Goal: Information Seeking & Learning: Learn about a topic

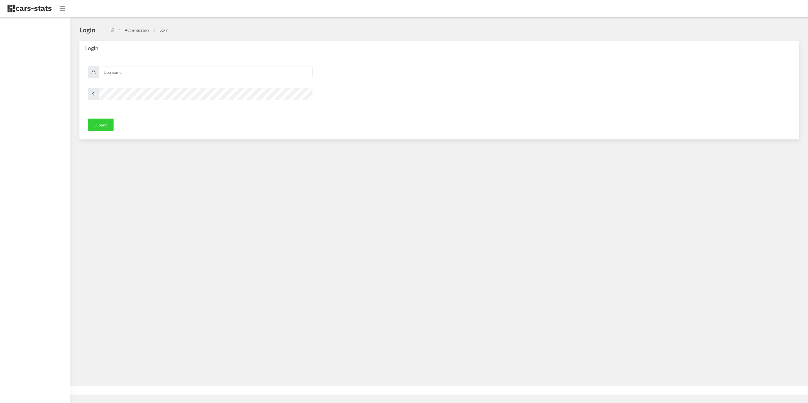
scroll to position [6, 6]
type input "skoda"
click at [110, 121] on button "Submit" at bounding box center [101, 125] width 26 height 12
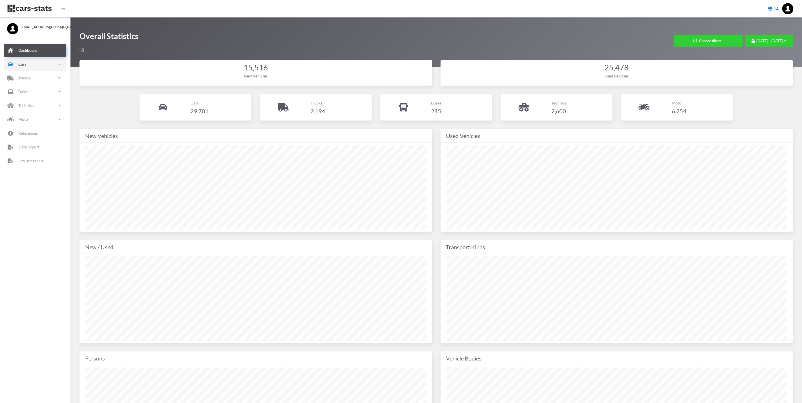
click at [21, 65] on p "Cars" at bounding box center [22, 64] width 8 height 7
click at [23, 92] on p "New" at bounding box center [20, 95] width 8 height 7
click at [33, 112] on span "Brands" at bounding box center [33, 112] width 12 height 6
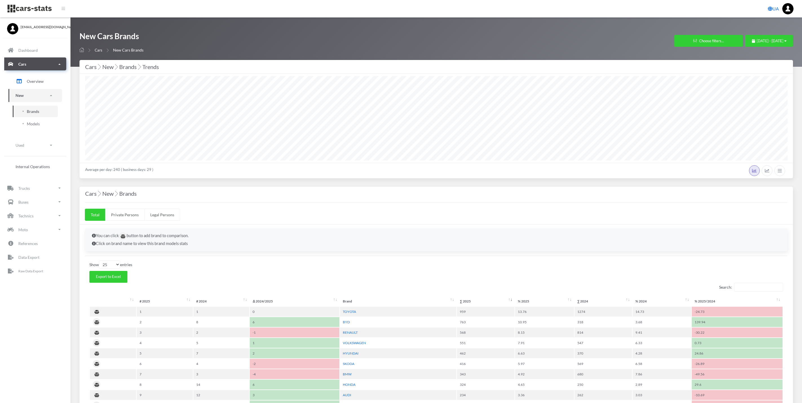
select select "25"
click at [754, 43] on div "July 30, 2025 - August 29, 2025" at bounding box center [769, 41] width 35 height 6
click at [765, 78] on li "This Month" at bounding box center [766, 76] width 39 height 9
select select "25"
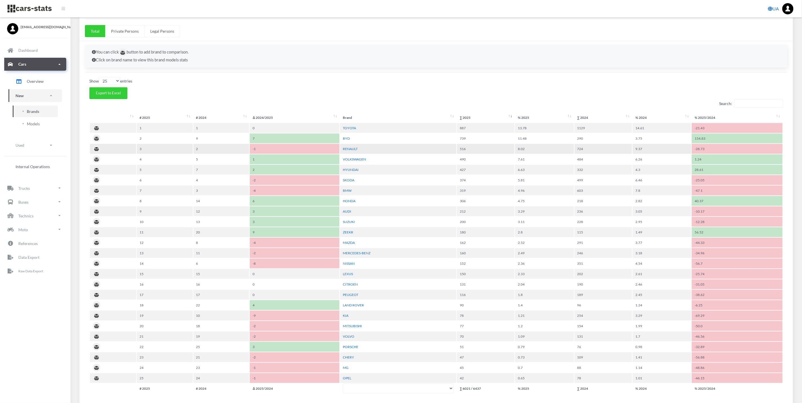
scroll to position [169, 0]
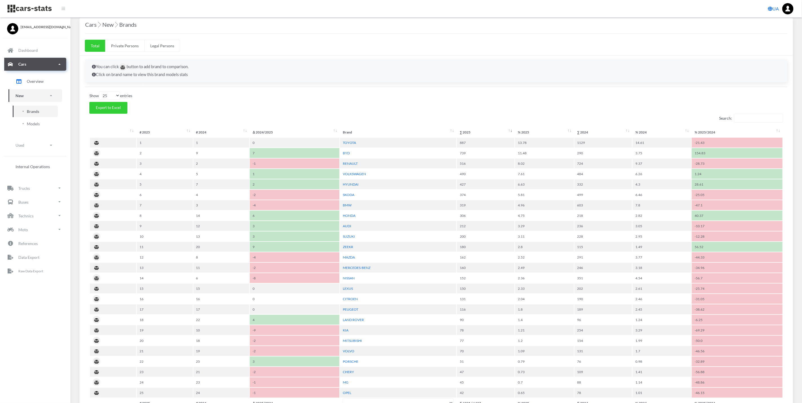
drag, startPoint x: 320, startPoint y: 153, endPoint x: 424, endPoint y: 107, distance: 113.3
click at [424, 107] on div "Show 10 25 50 100 entries Export to Excel Search: # 2025 # 2024 Δ 2024/2025 Bra…" at bounding box center [436, 263] width 702 height 342
drag, startPoint x: 139, startPoint y: 118, endPoint x: 414, endPoint y: 102, distance: 276.1
click at [414, 102] on div "Show 10 25 50 100 entries Export to Excel Search: # 2025 # 2024 Δ 2024/2025 Bra…" at bounding box center [436, 263] width 702 height 342
click at [402, 105] on div "Show 10 25 50 100 entries Export to Excel Search: # 2025 # 2024 Δ 2024/2025 Bra…" at bounding box center [436, 263] width 702 height 342
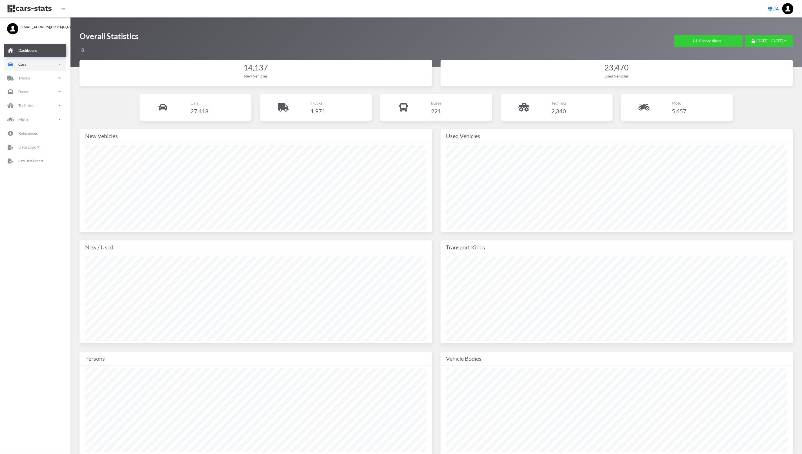
click at [35, 62] on link "Cars" at bounding box center [35, 64] width 62 height 13
click at [30, 95] on link "New" at bounding box center [35, 95] width 54 height 13
click at [42, 110] on link "Brands" at bounding box center [35, 112] width 45 height 12
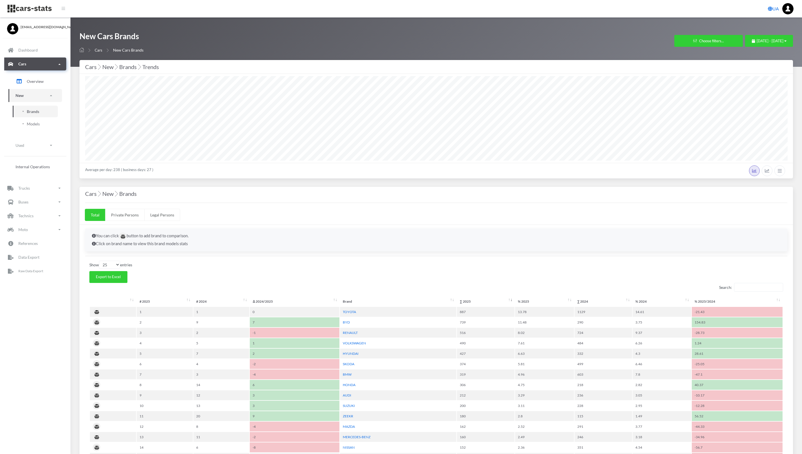
select select "25"
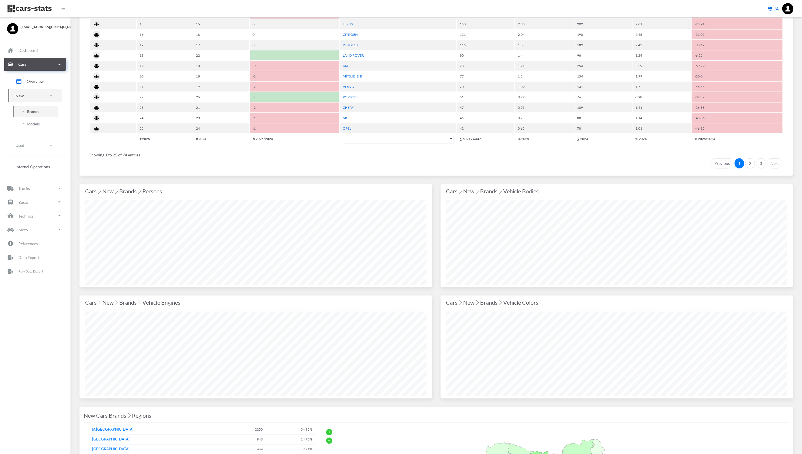
scroll to position [465, 0]
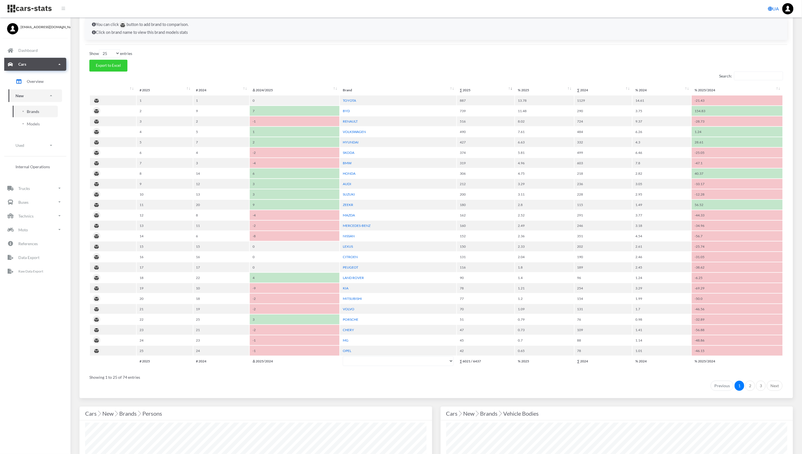
scroll to position [169, 0]
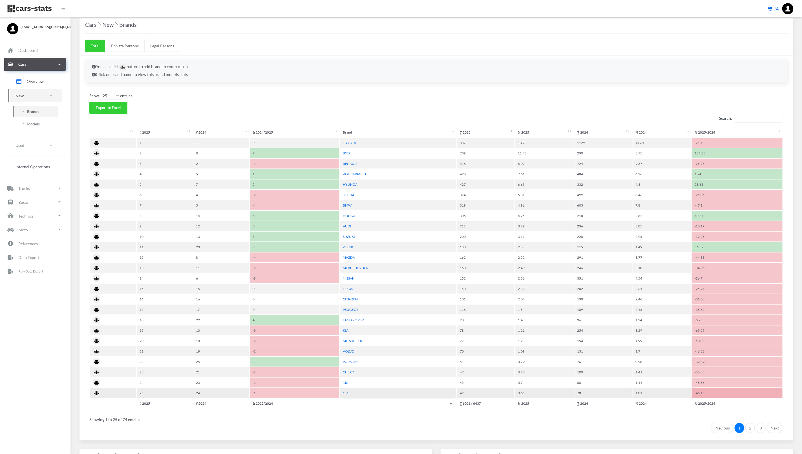
drag, startPoint x: 80, startPoint y: 126, endPoint x: 709, endPoint y: 395, distance: 684.1
click at [709, 395] on div "You can click button to add brand to comparison. Click on brand name to view th…" at bounding box center [435, 248] width 713 height 385
drag, startPoint x: 709, startPoint y: 395, endPoint x: 726, endPoint y: 403, distance: 18.0
click at [726, 403] on th "% 2025/2024" at bounding box center [737, 404] width 91 height 10
drag, startPoint x: 712, startPoint y: 402, endPoint x: 721, endPoint y: 407, distance: 10.6
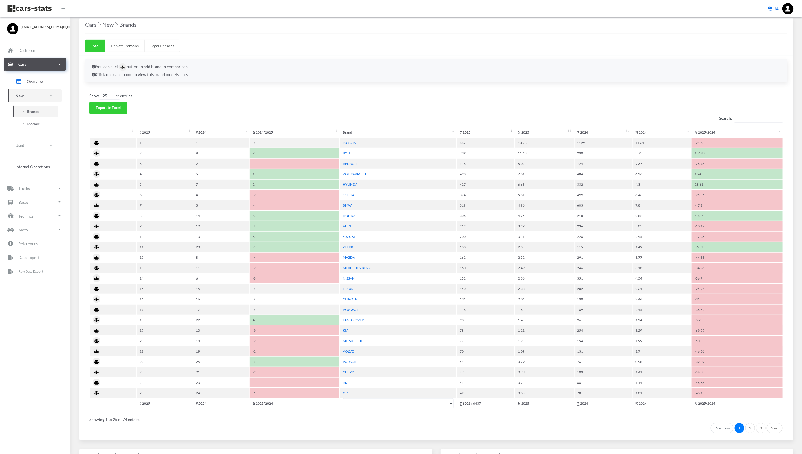
click at [721, 407] on div "Show 10 25 50 100 entries Export to Excel Search: # 2025 # 2024 Δ 2024/2025 Bra…" at bounding box center [436, 263] width 702 height 342
drag, startPoint x: 721, startPoint y: 407, endPoint x: 731, endPoint y: 404, distance: 9.8
click at [731, 404] on th "% 2025/2024" at bounding box center [737, 404] width 91 height 10
click at [726, 406] on table "# 2025 # 2024 Δ 2024/2025 Brand ∑ 2025 % 2025 ∑ 2024 % 2024 % 2025/2024 # 2025 …" at bounding box center [436, 268] width 694 height 282
click at [439, 103] on div "Show 10 25 50 100 entries Export to Excel Search: # 2025 # 2024 Δ 2024/2025 Bra…" at bounding box center [436, 263] width 702 height 342
